Goal: Use online tool/utility: Utilize a website feature to perform a specific function

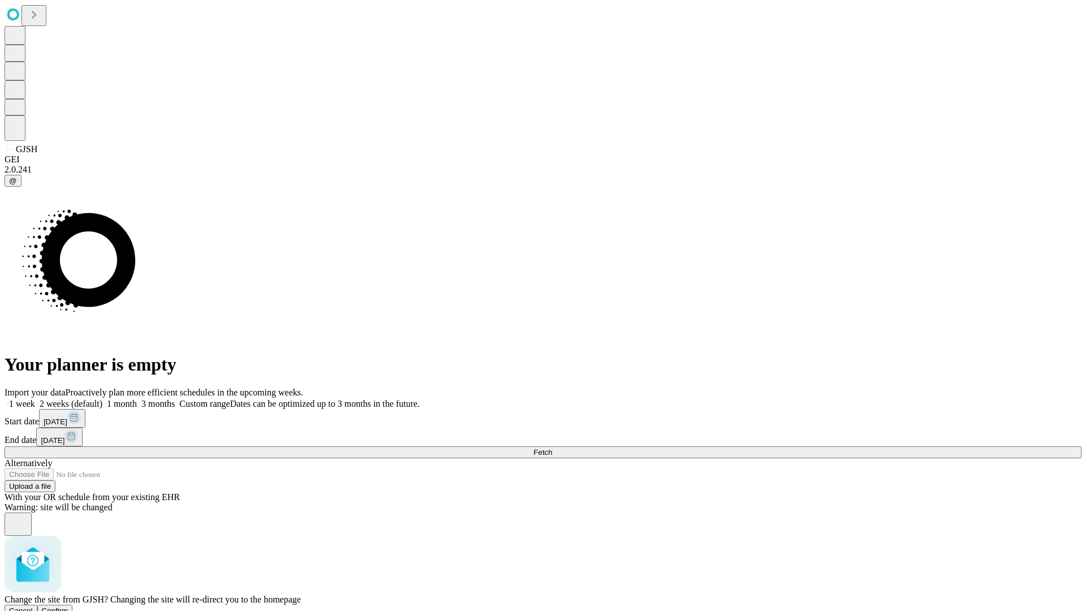
click at [68, 606] on span "Confirm" at bounding box center [55, 610] width 27 height 8
click at [35, 399] on label "1 week" at bounding box center [20, 404] width 31 height 10
click at [552, 448] on span "Fetch" at bounding box center [542, 452] width 19 height 8
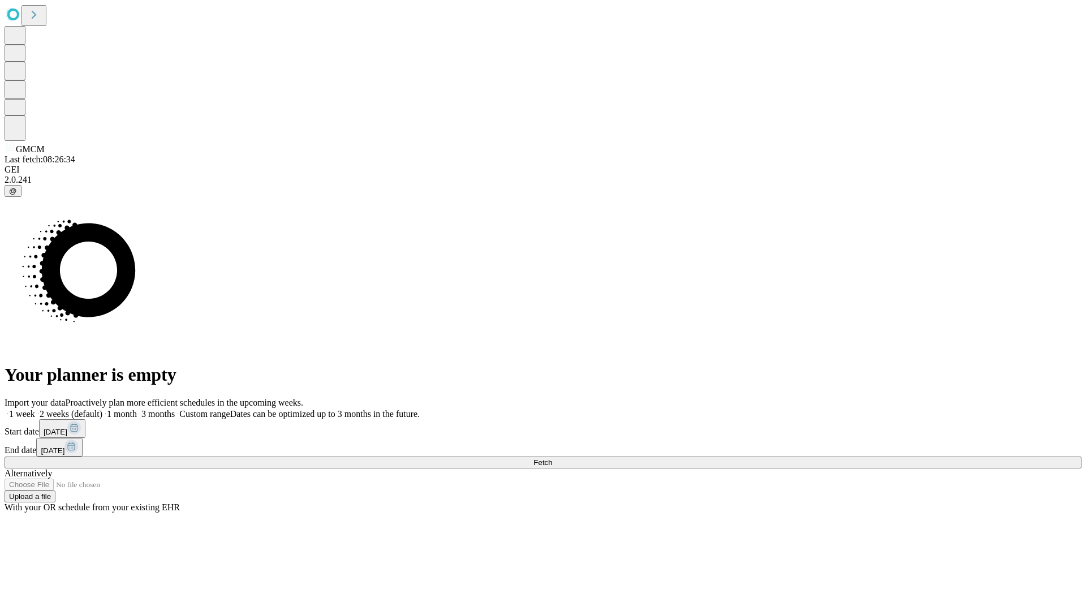
click at [552, 458] on span "Fetch" at bounding box center [542, 462] width 19 height 8
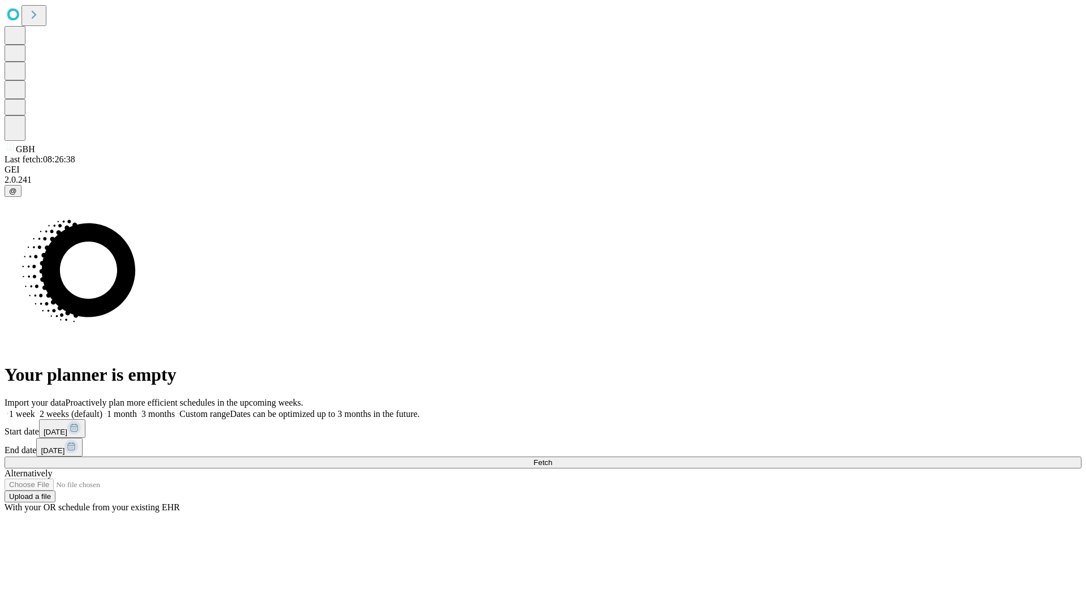
click at [35, 409] on label "1 week" at bounding box center [20, 414] width 31 height 10
click at [552, 458] on span "Fetch" at bounding box center [542, 462] width 19 height 8
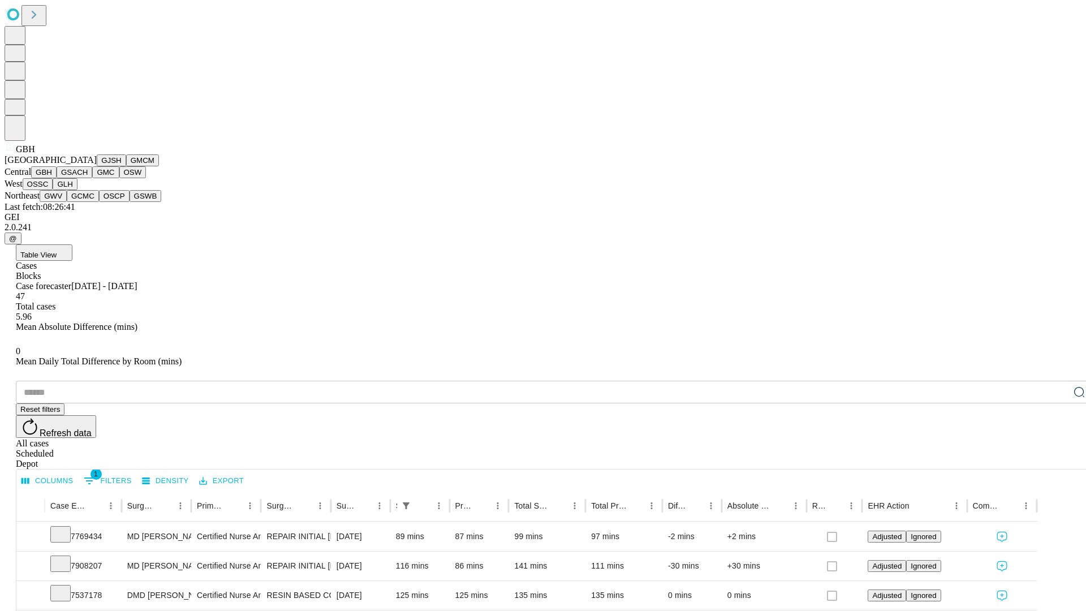
click at [88, 178] on button "GSACH" at bounding box center [75, 172] width 36 height 12
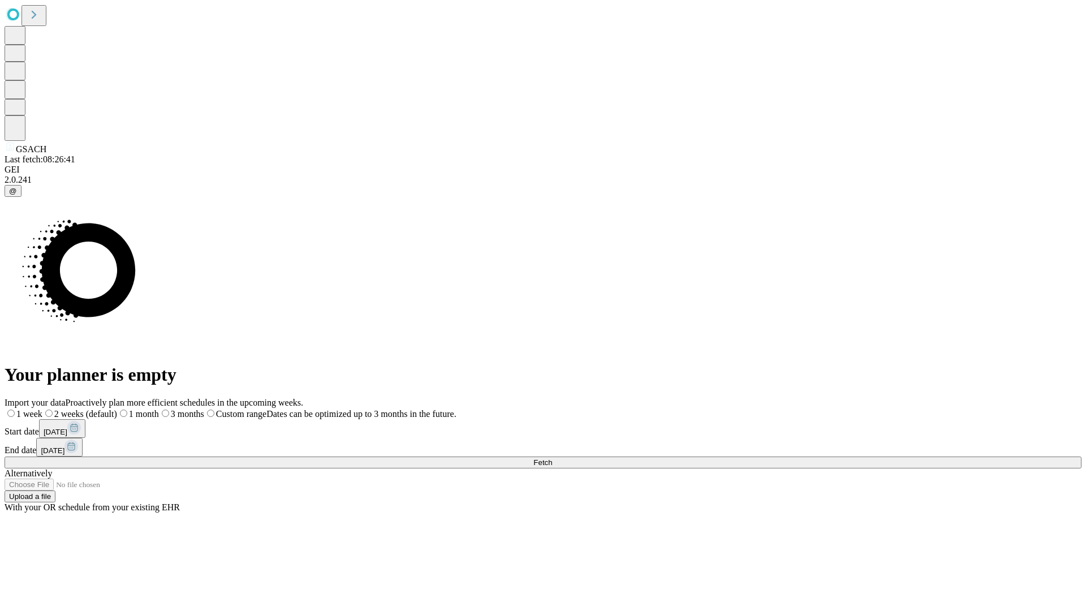
click at [552, 458] on span "Fetch" at bounding box center [542, 462] width 19 height 8
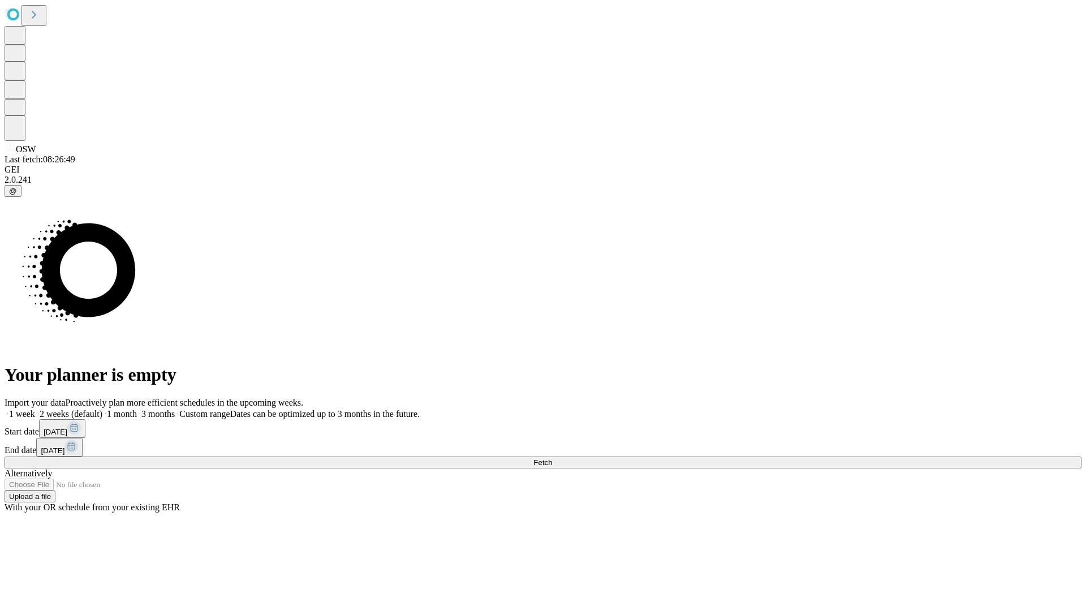
click at [35, 409] on label "1 week" at bounding box center [20, 414] width 31 height 10
click at [552, 458] on span "Fetch" at bounding box center [542, 462] width 19 height 8
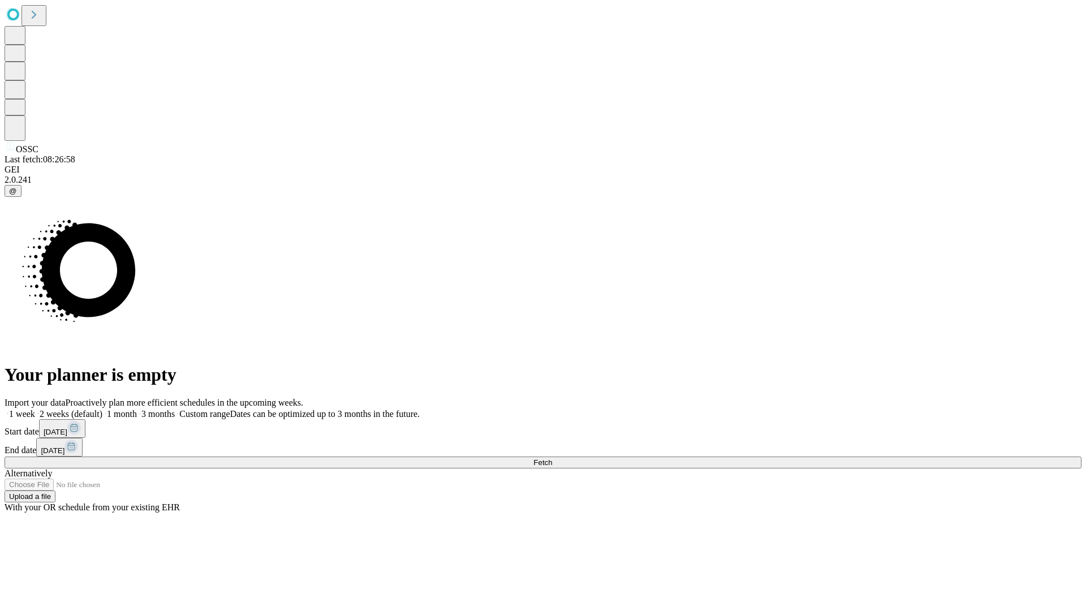
click at [35, 409] on label "1 week" at bounding box center [20, 414] width 31 height 10
click at [552, 458] on span "Fetch" at bounding box center [542, 462] width 19 height 8
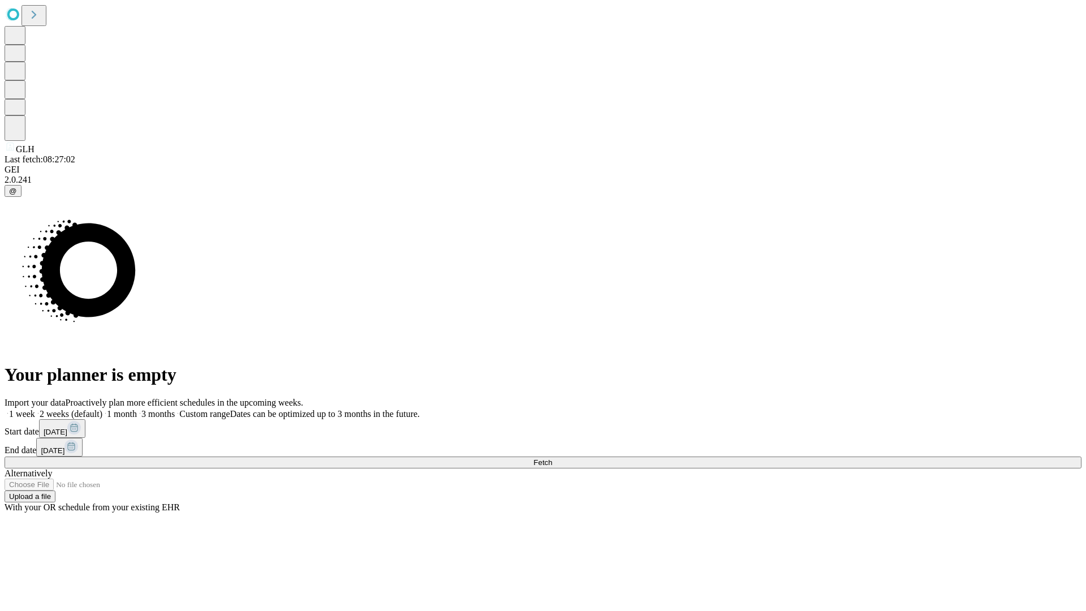
click at [35, 409] on label "1 week" at bounding box center [20, 414] width 31 height 10
click at [552, 458] on span "Fetch" at bounding box center [542, 462] width 19 height 8
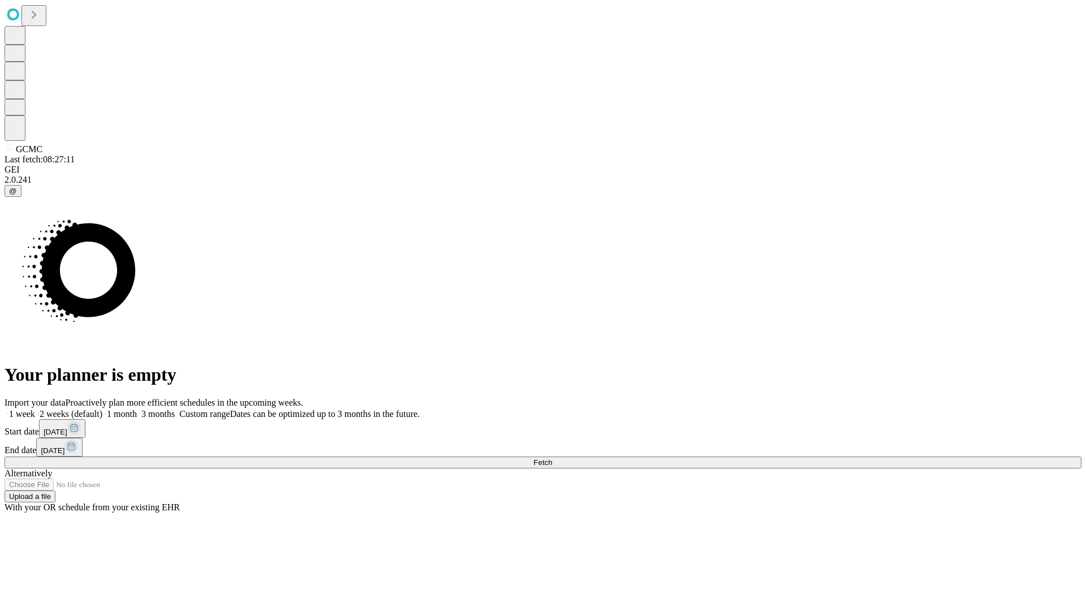
click at [35, 409] on label "1 week" at bounding box center [20, 414] width 31 height 10
click at [552, 458] on span "Fetch" at bounding box center [542, 462] width 19 height 8
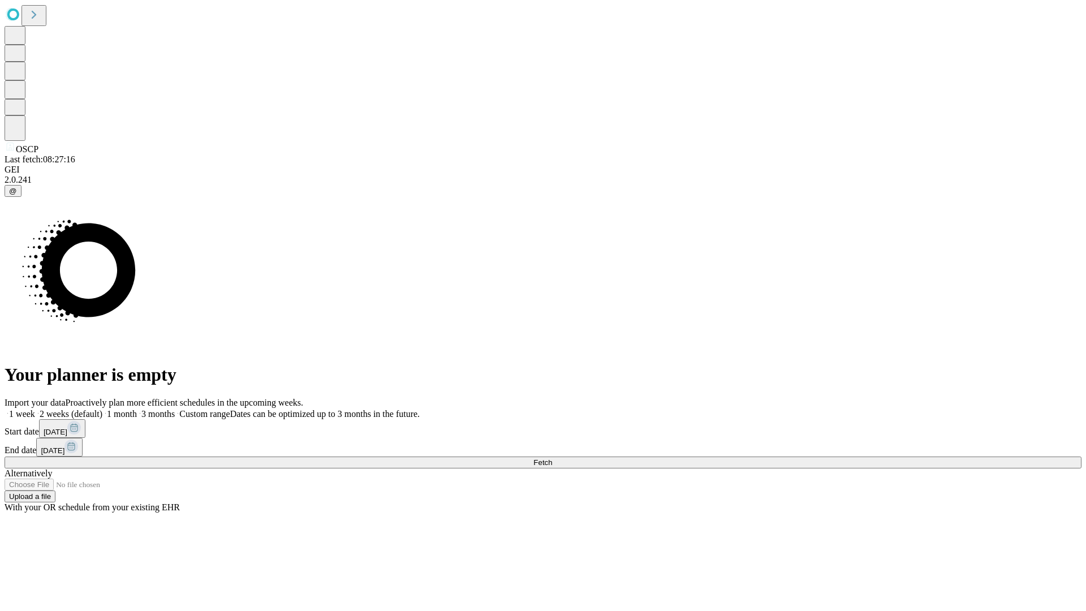
click at [35, 409] on label "1 week" at bounding box center [20, 414] width 31 height 10
click at [552, 458] on span "Fetch" at bounding box center [542, 462] width 19 height 8
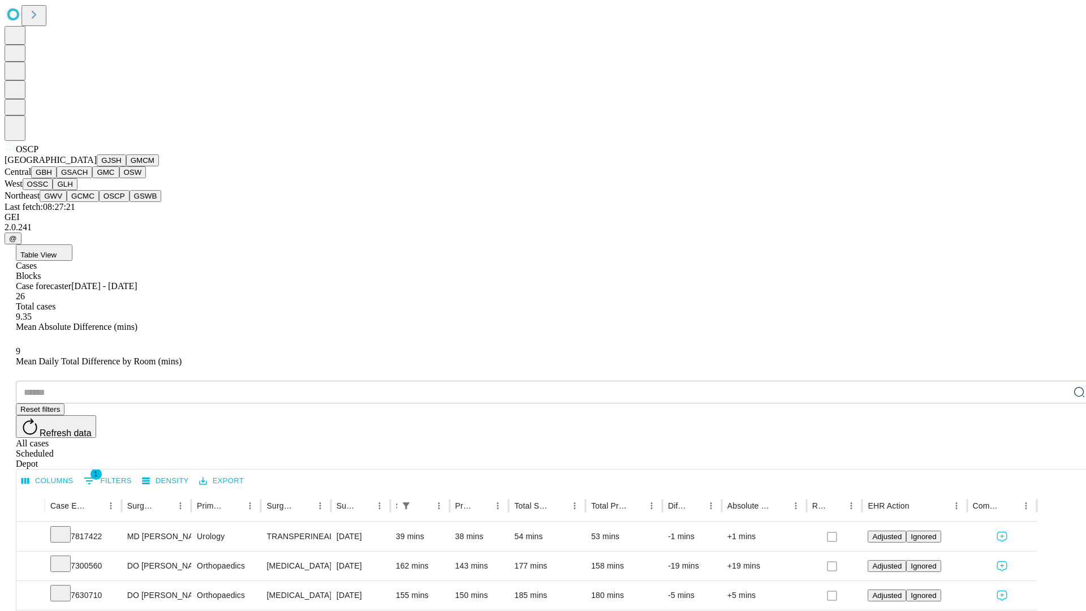
click at [130, 202] on button "GSWB" at bounding box center [146, 196] width 32 height 12
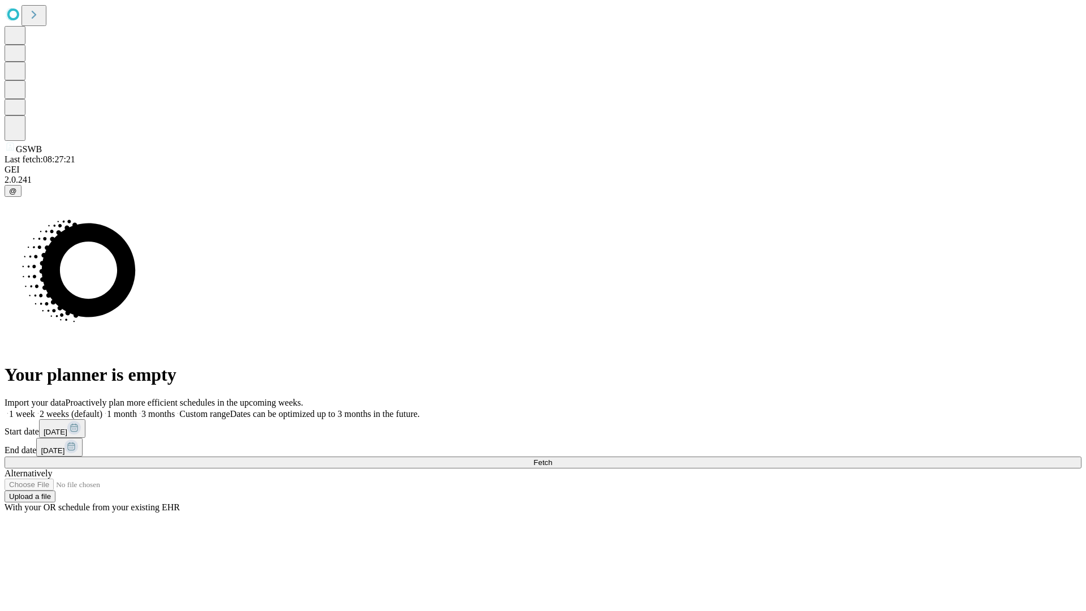
click at [552, 458] on span "Fetch" at bounding box center [542, 462] width 19 height 8
